Goal: Navigation & Orientation: Find specific page/section

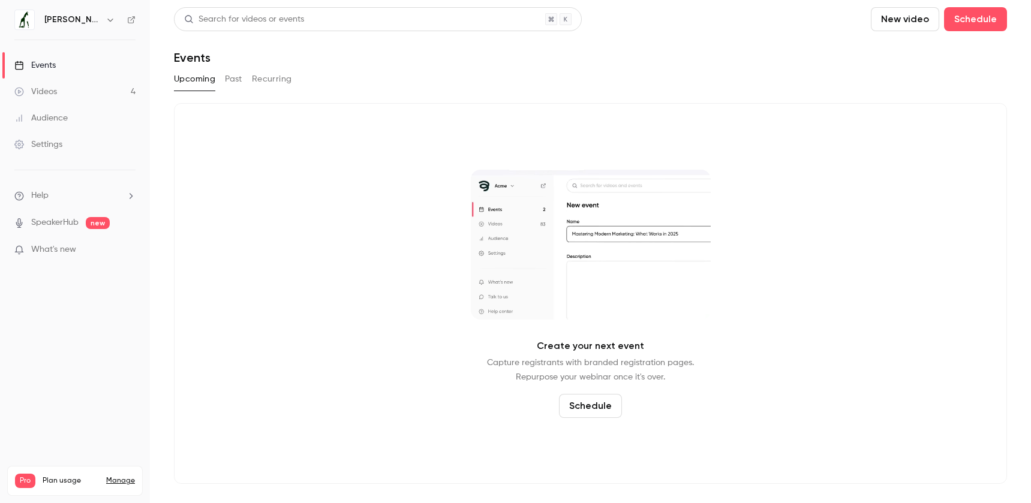
click at [71, 89] on link "Videos 4" at bounding box center [75, 92] width 150 height 26
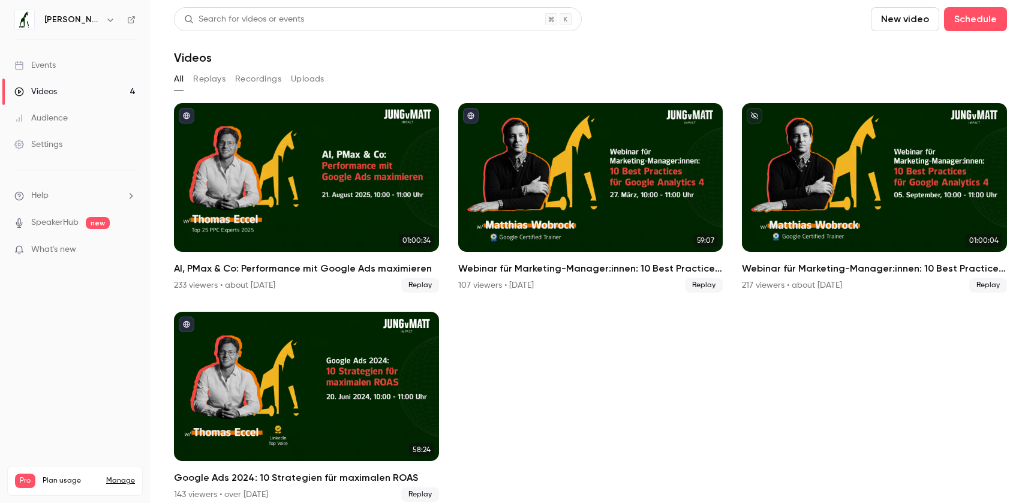
click at [68, 65] on link "Events" at bounding box center [75, 65] width 150 height 26
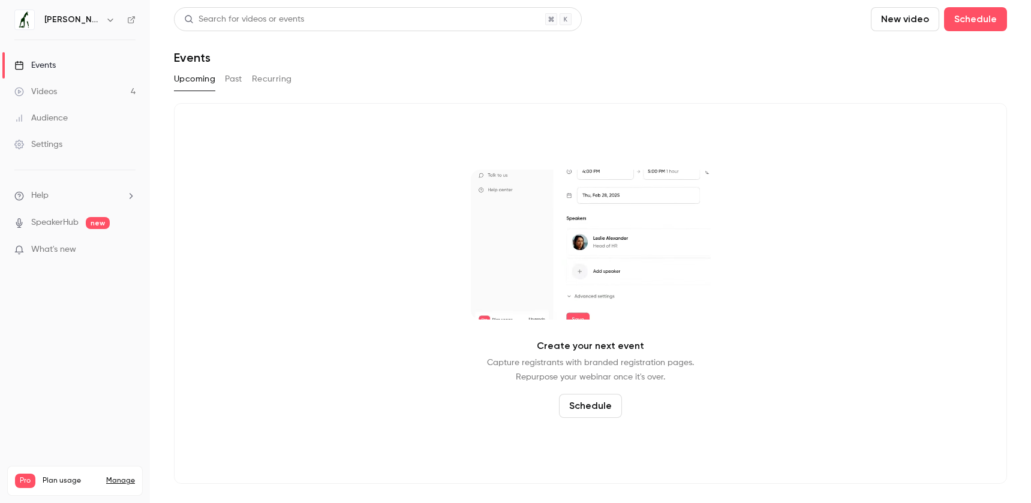
click at [237, 78] on button "Past" at bounding box center [233, 79] width 17 height 19
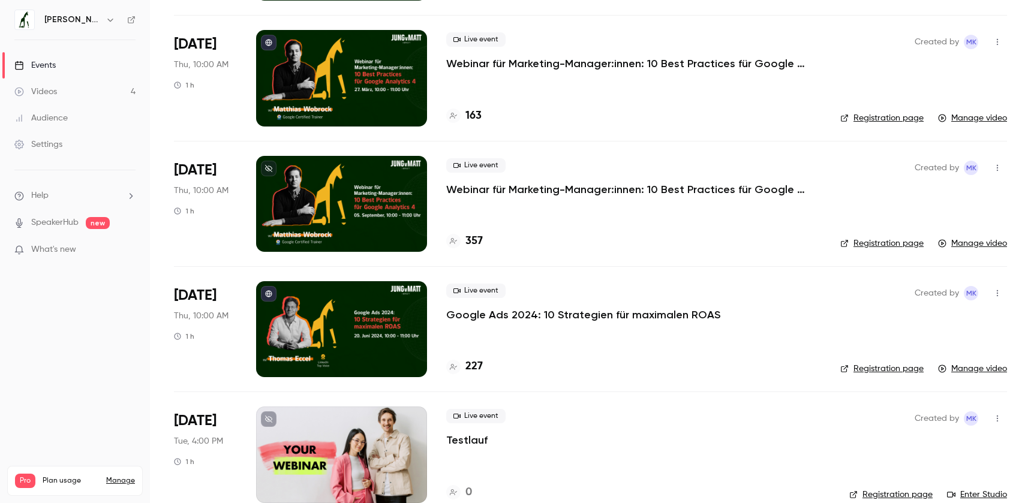
scroll to position [197, 0]
